Goal: Task Accomplishment & Management: Manage account settings

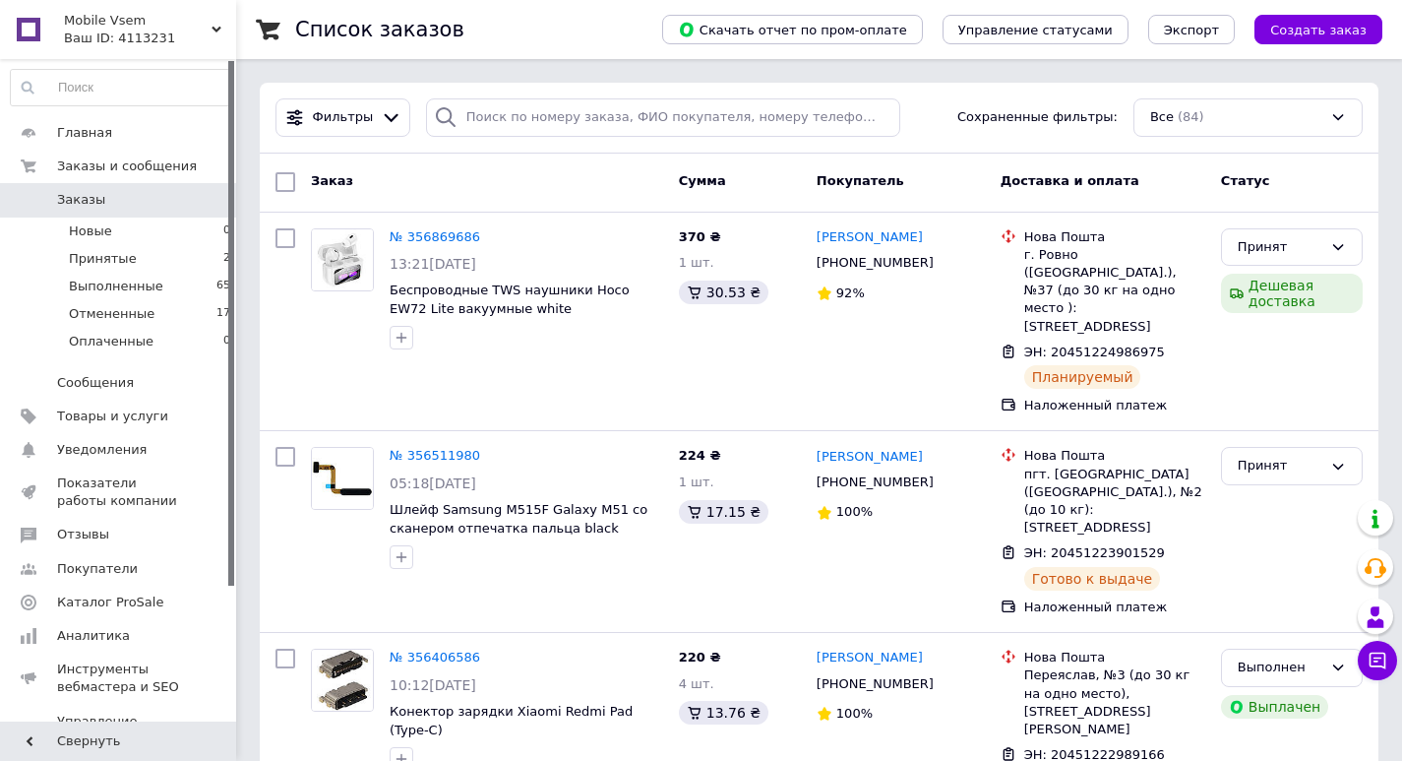
click at [144, 36] on div "Ваш ID: 4113231" at bounding box center [150, 39] width 172 height 18
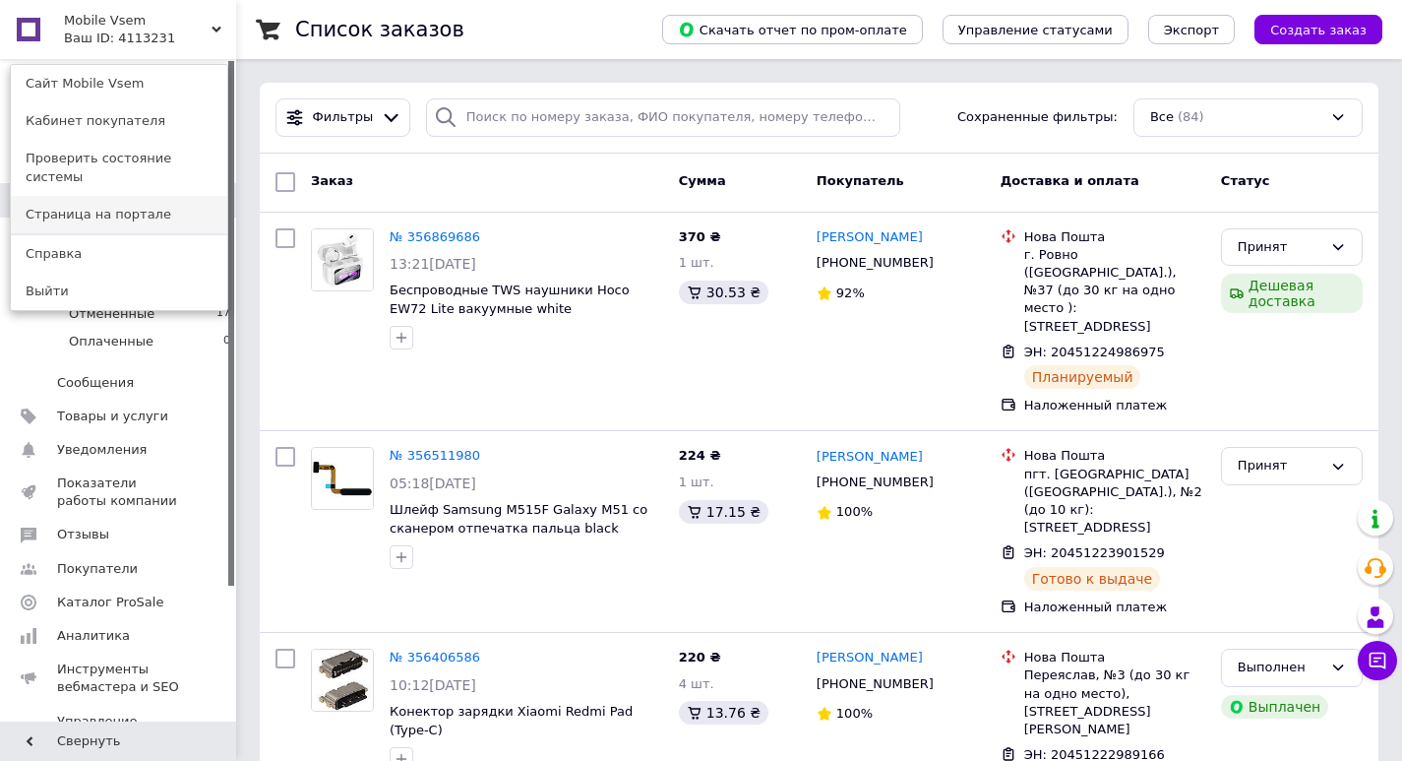
click at [113, 196] on link "Страница на портале" at bounding box center [119, 214] width 216 height 37
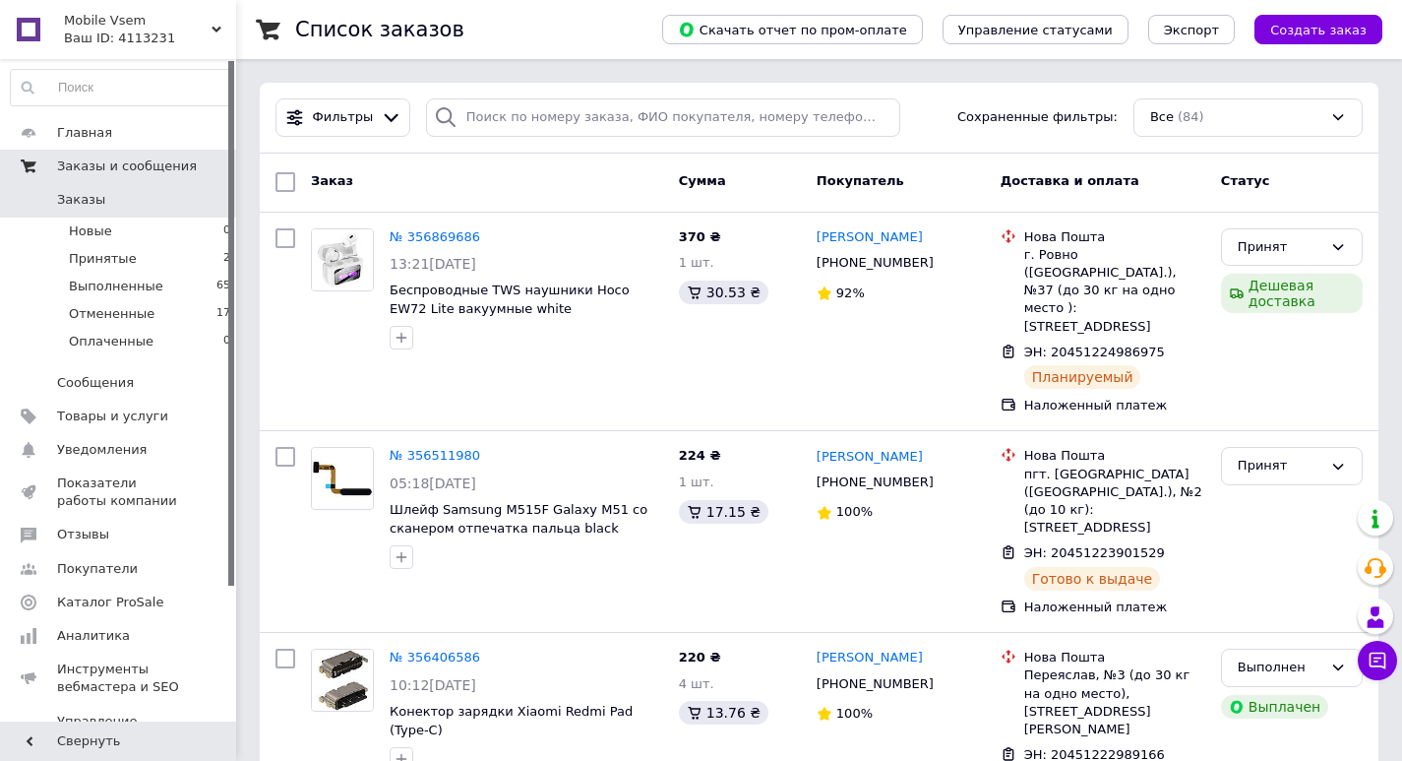
click at [77, 157] on span "Заказы и сообщения" at bounding box center [127, 166] width 140 height 18
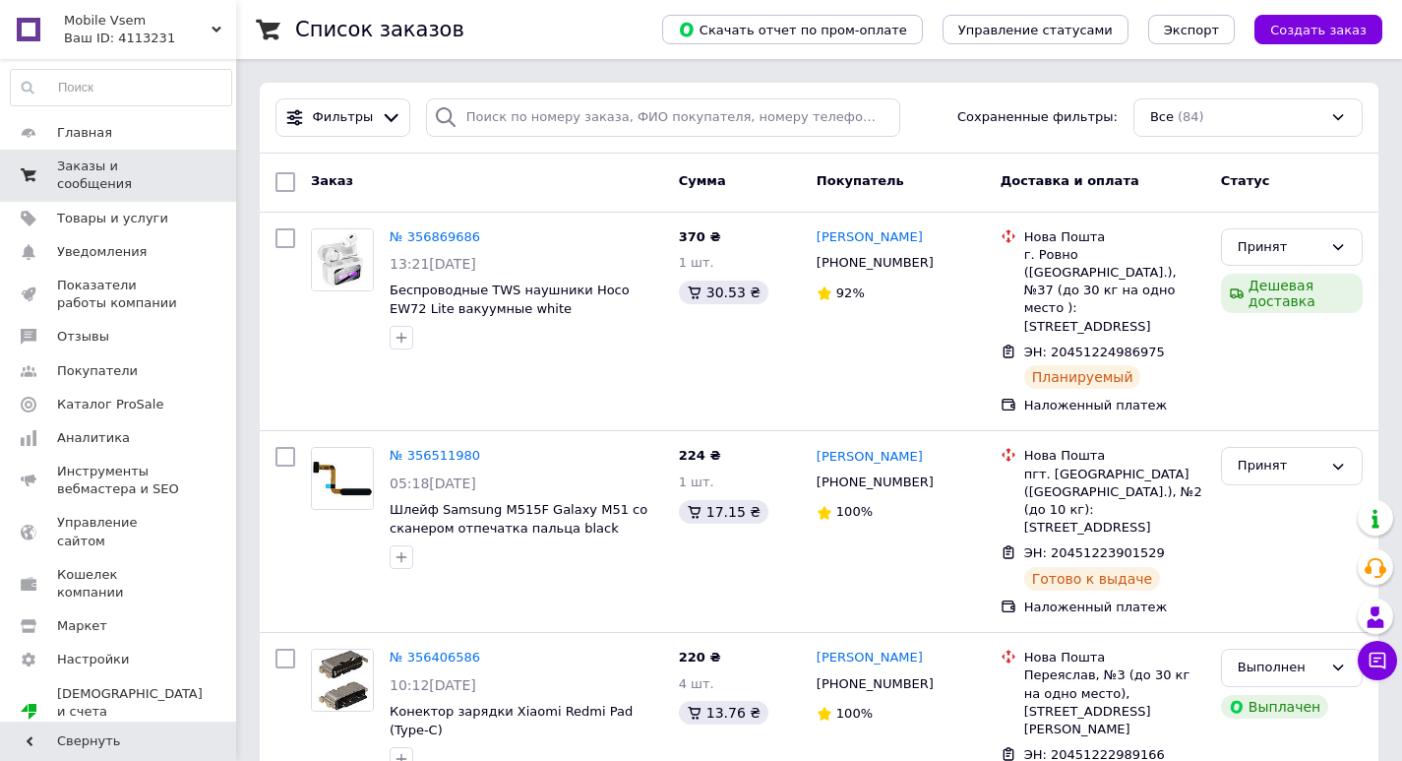
click at [93, 159] on span "Заказы и сообщения" at bounding box center [119, 174] width 125 height 35
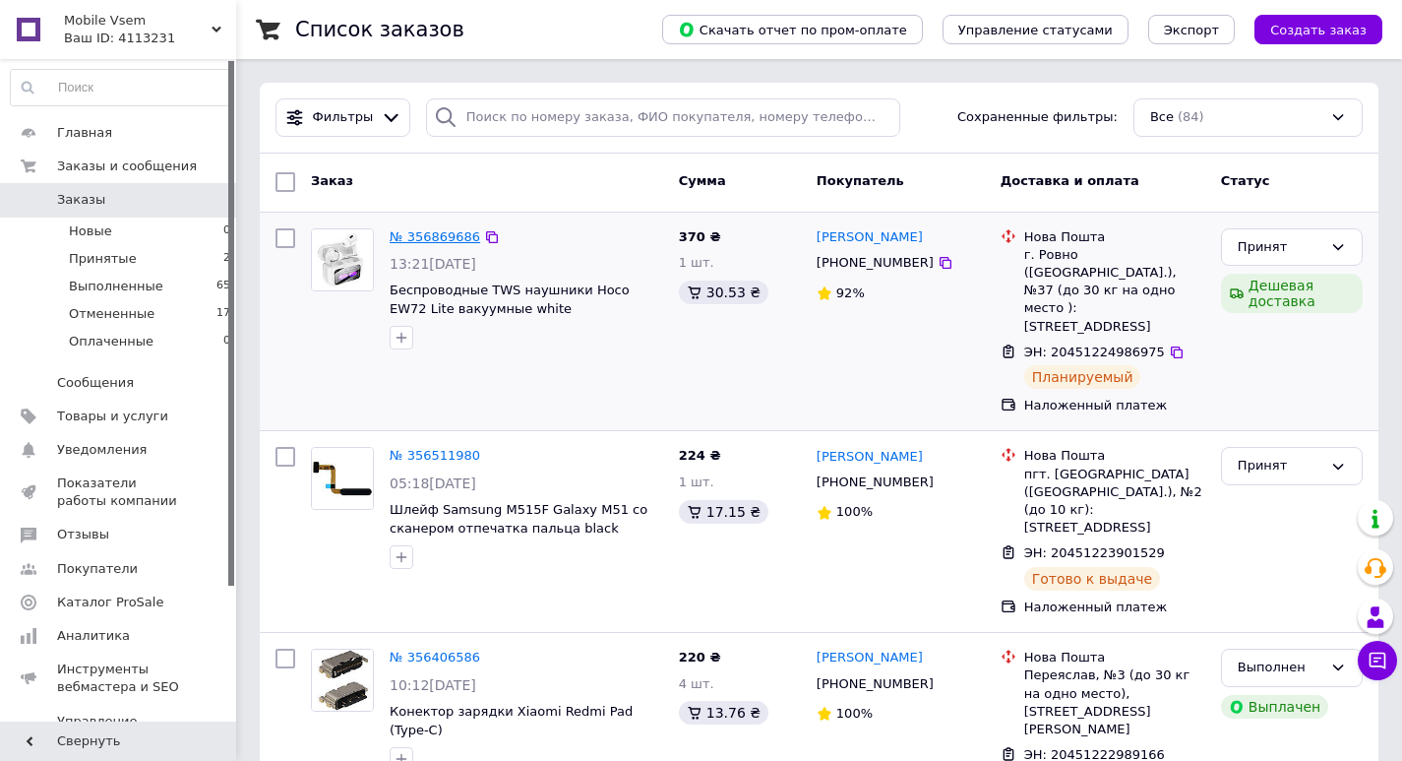
click at [435, 229] on link "№ 356869686" at bounding box center [435, 236] width 91 height 15
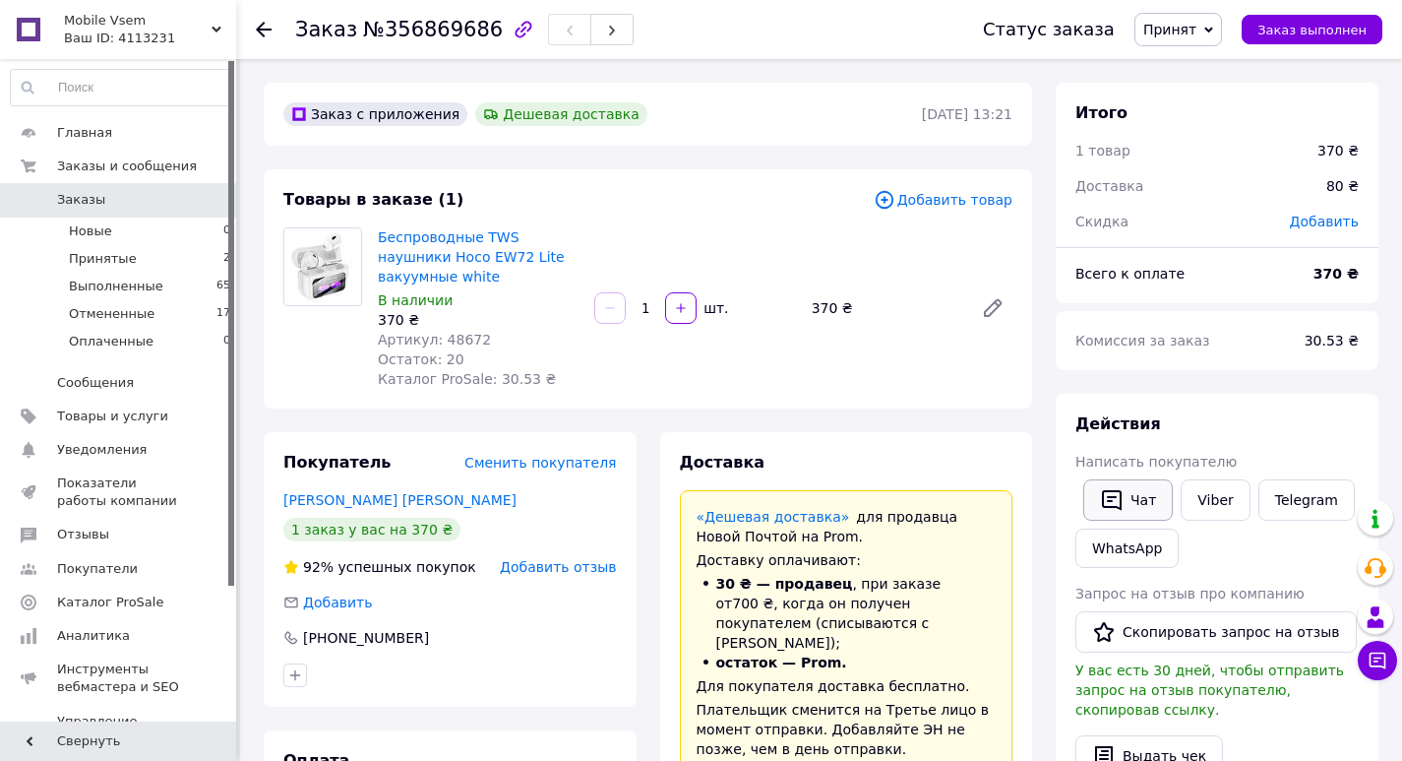
click at [1105, 512] on button "Чат" at bounding box center [1128, 499] width 90 height 41
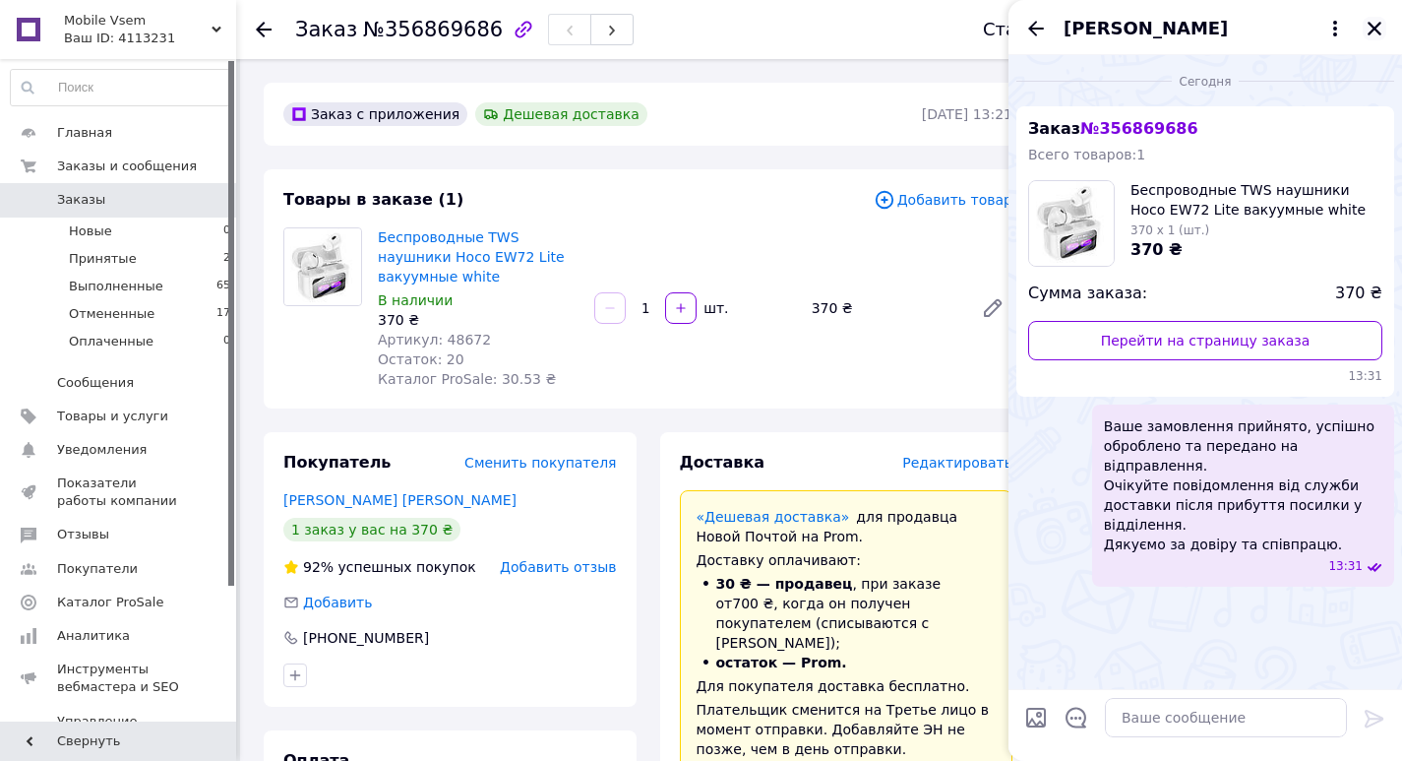
click at [1376, 31] on icon "Закрыть" at bounding box center [1375, 29] width 14 height 14
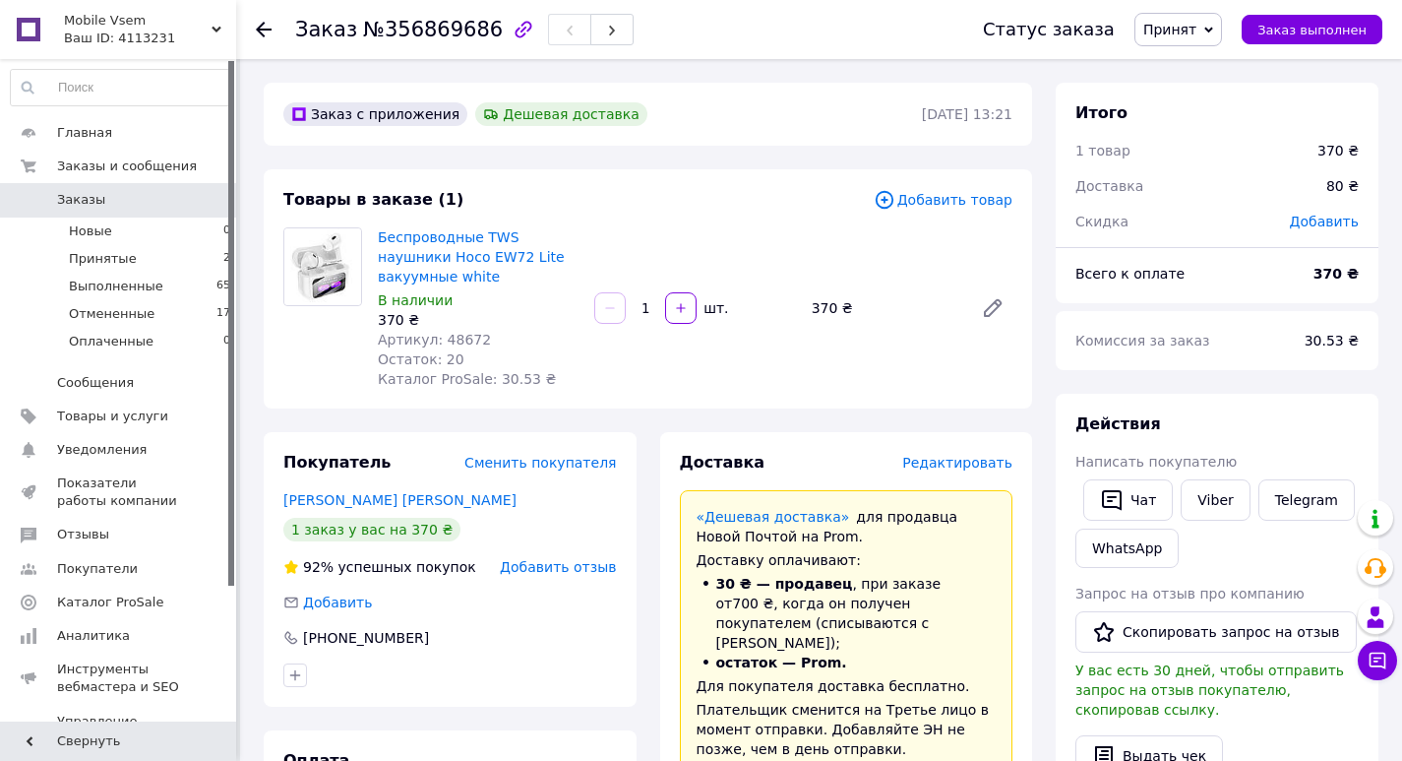
click at [257, 26] on icon at bounding box center [264, 30] width 16 height 16
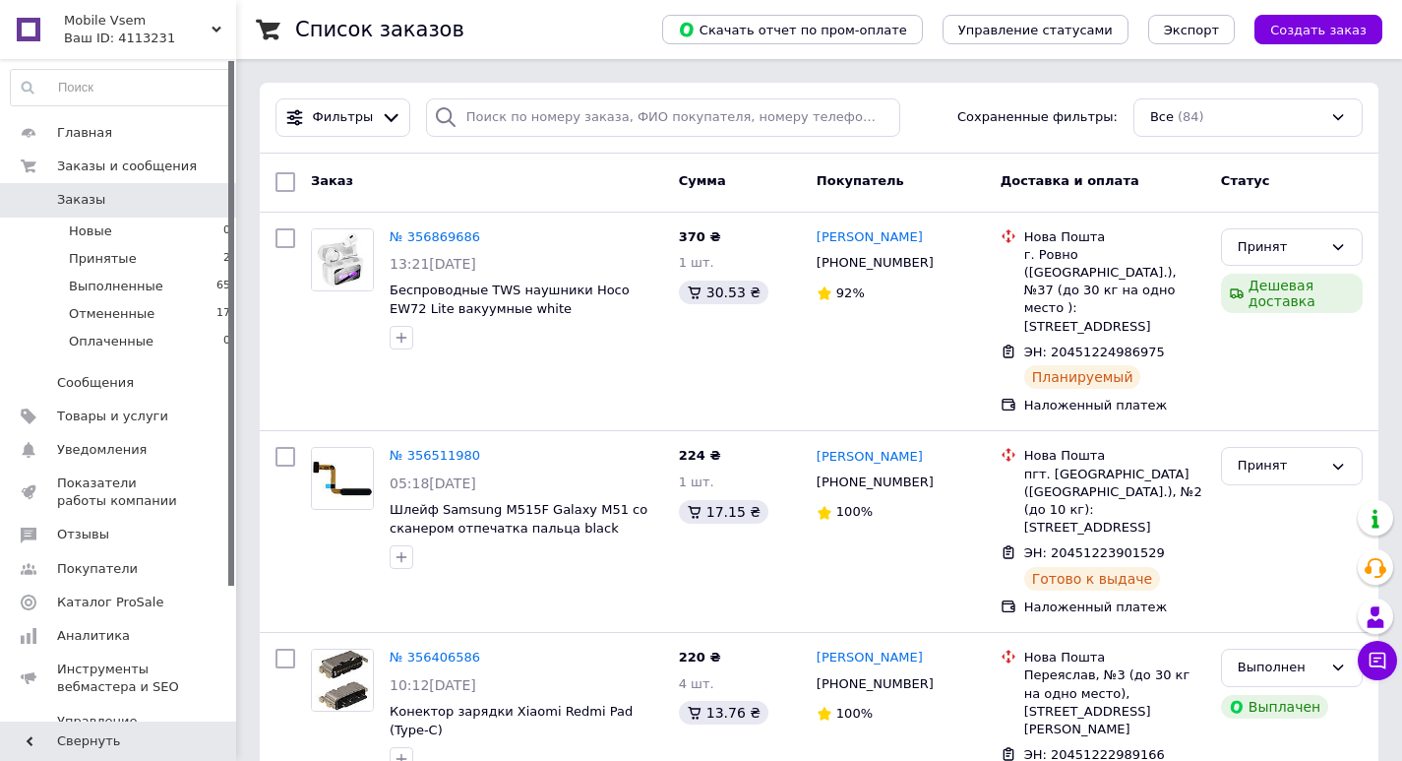
click at [138, 38] on div "Ваш ID: 4113231" at bounding box center [150, 39] width 172 height 18
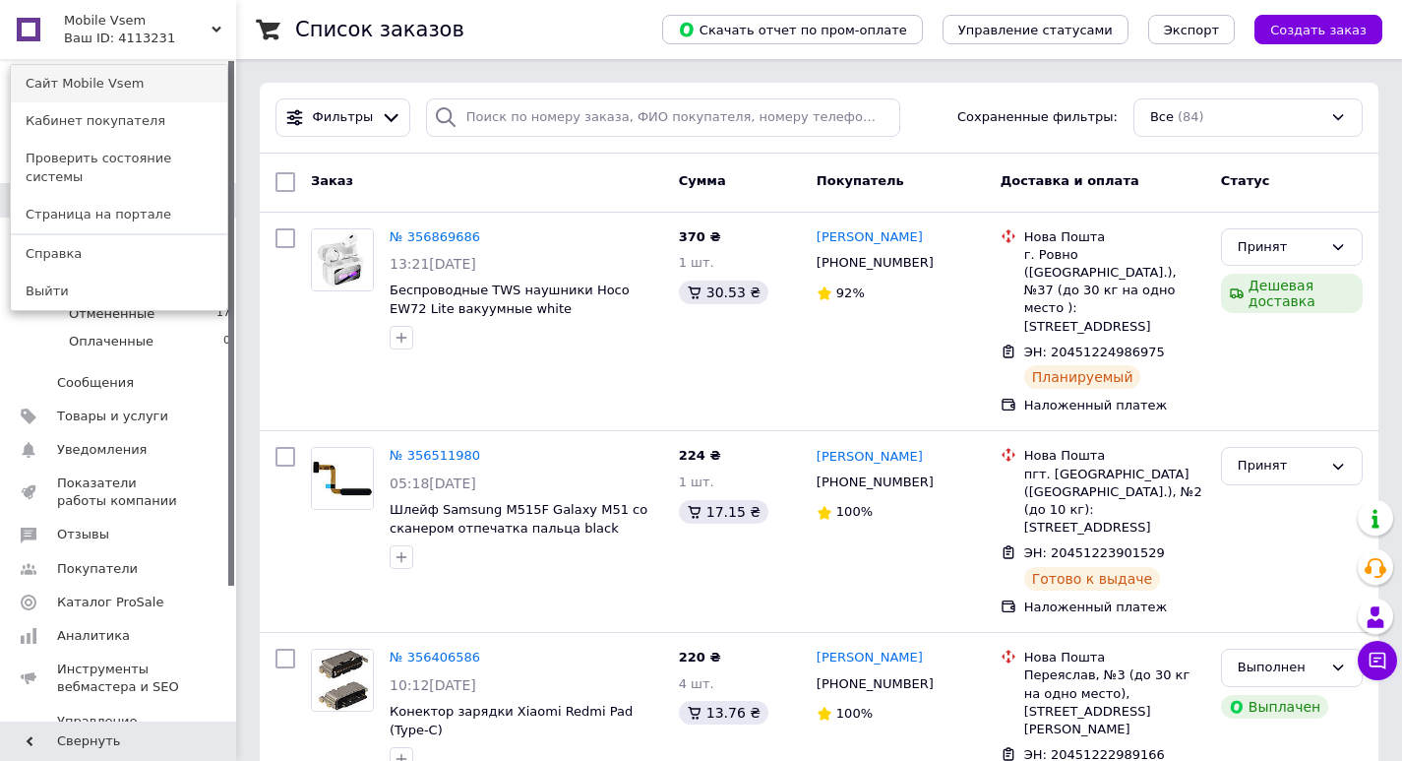
click at [109, 85] on link "Сайт Mobile Vsem" at bounding box center [119, 83] width 216 height 37
